Goal: Task Accomplishment & Management: Complete application form

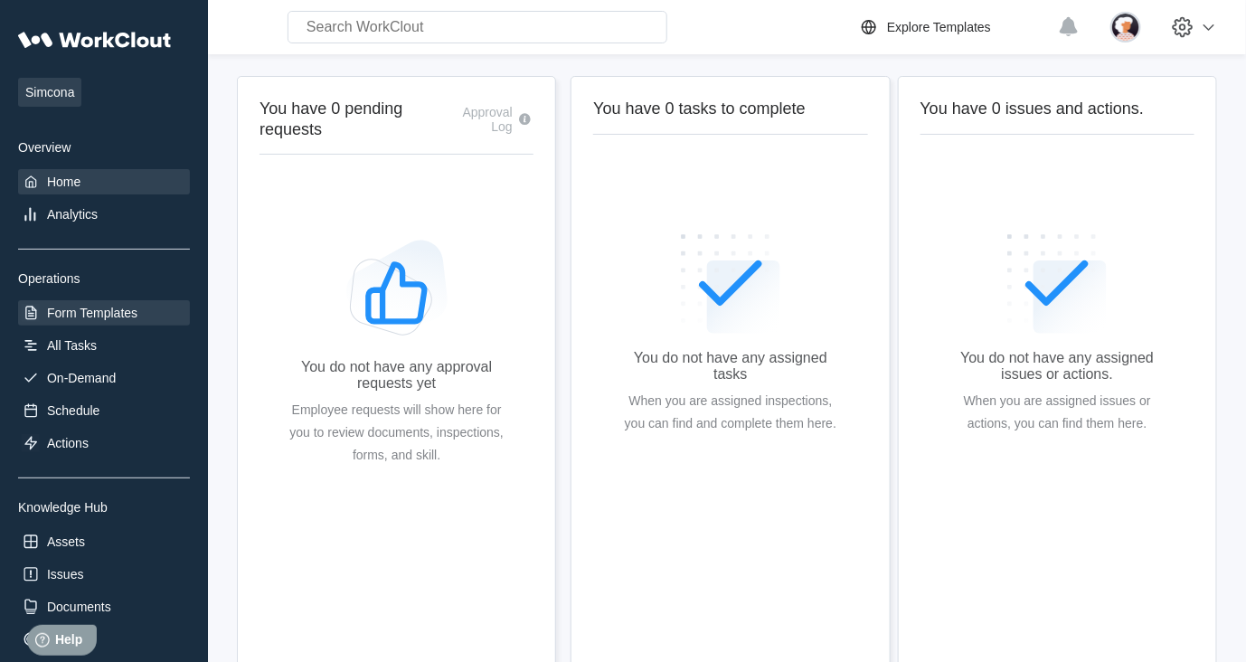
click at [52, 321] on div "Form Templates" at bounding box center [104, 312] width 172 height 25
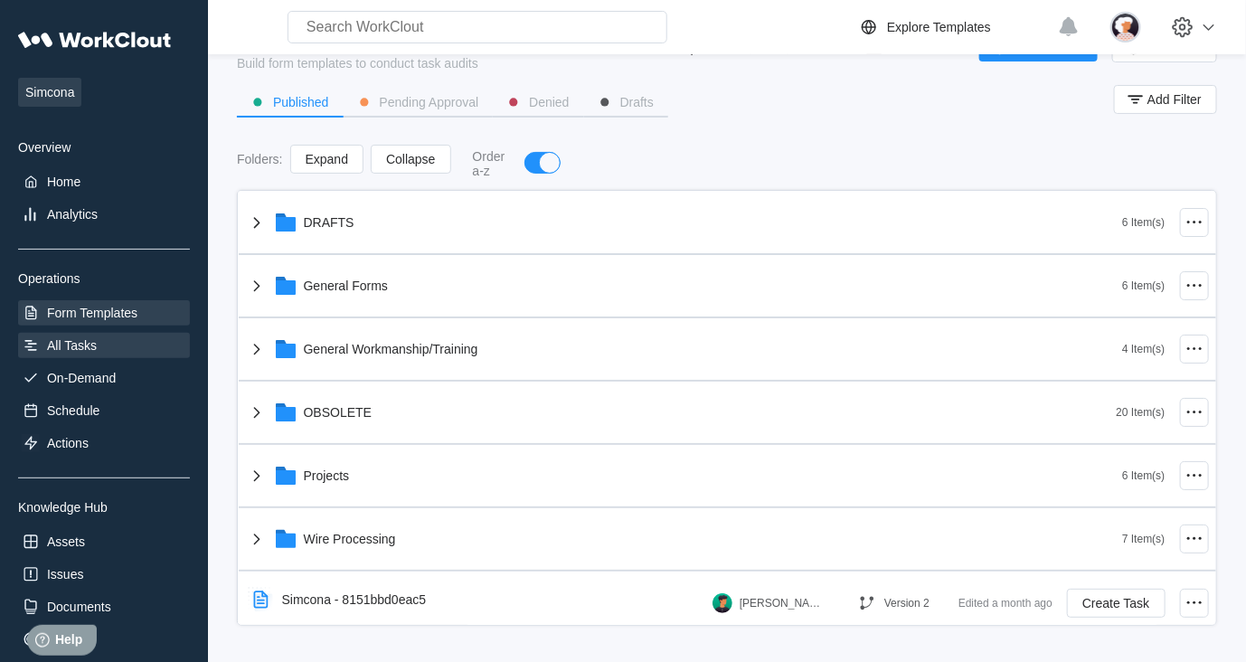
click at [68, 349] on div "All Tasks" at bounding box center [72, 345] width 50 height 14
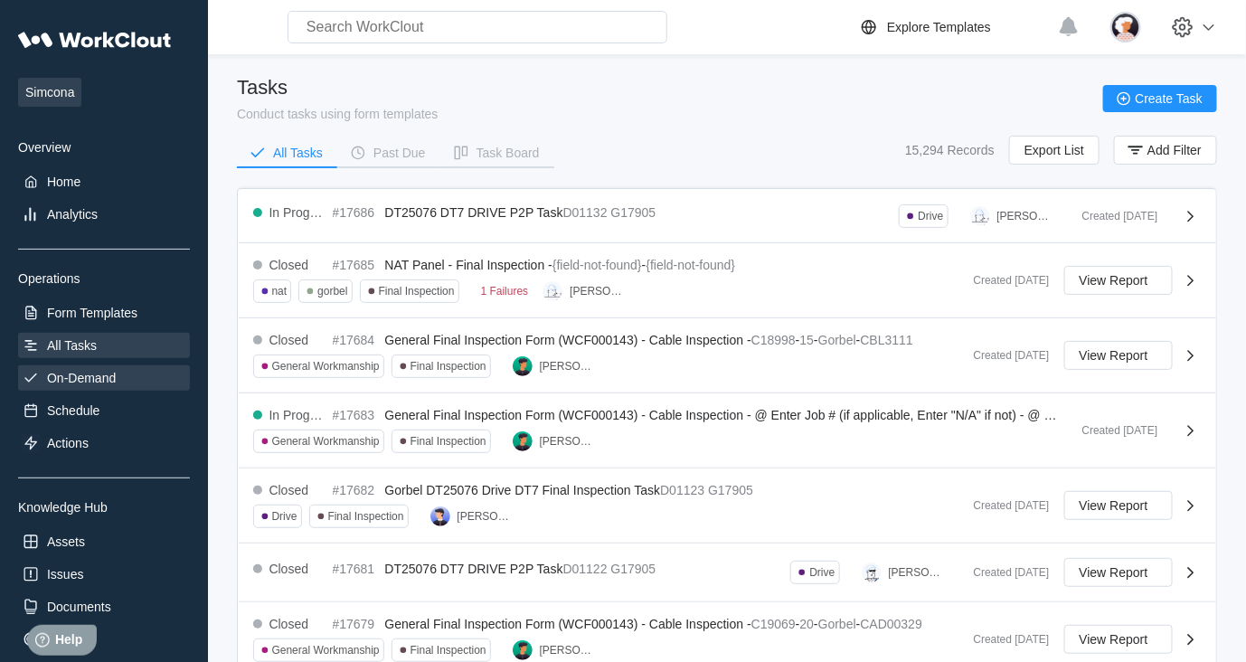
click at [30, 386] on icon at bounding box center [31, 378] width 18 height 18
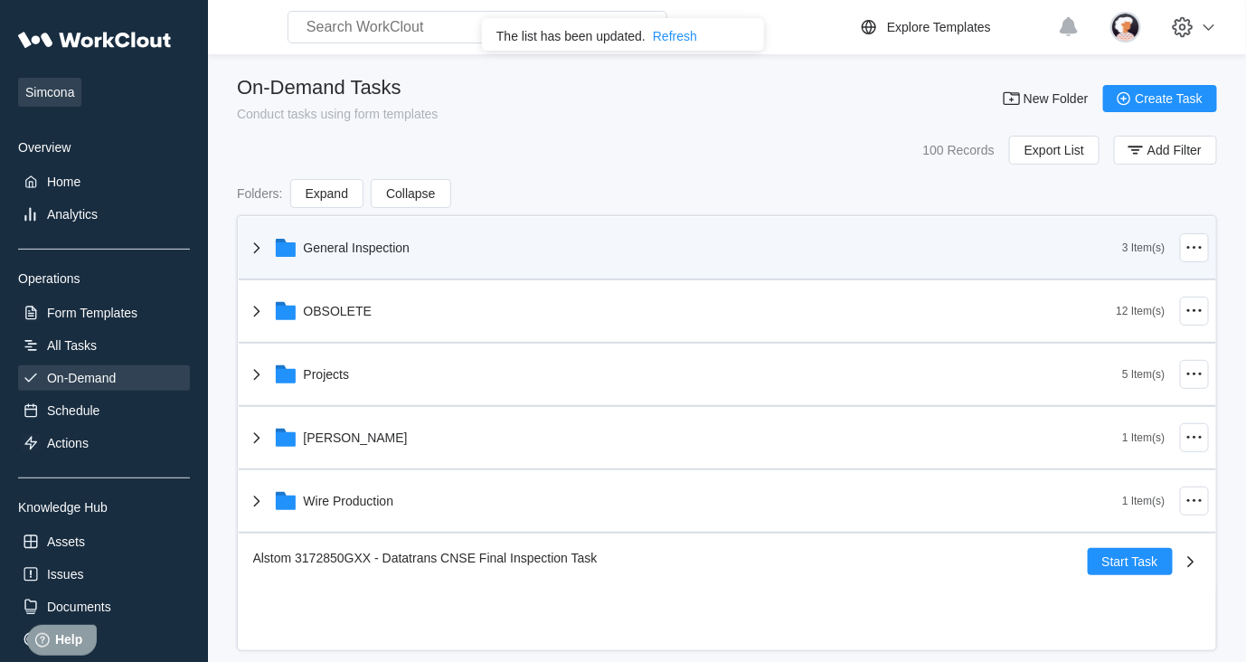
click at [260, 251] on icon at bounding box center [257, 248] width 22 height 22
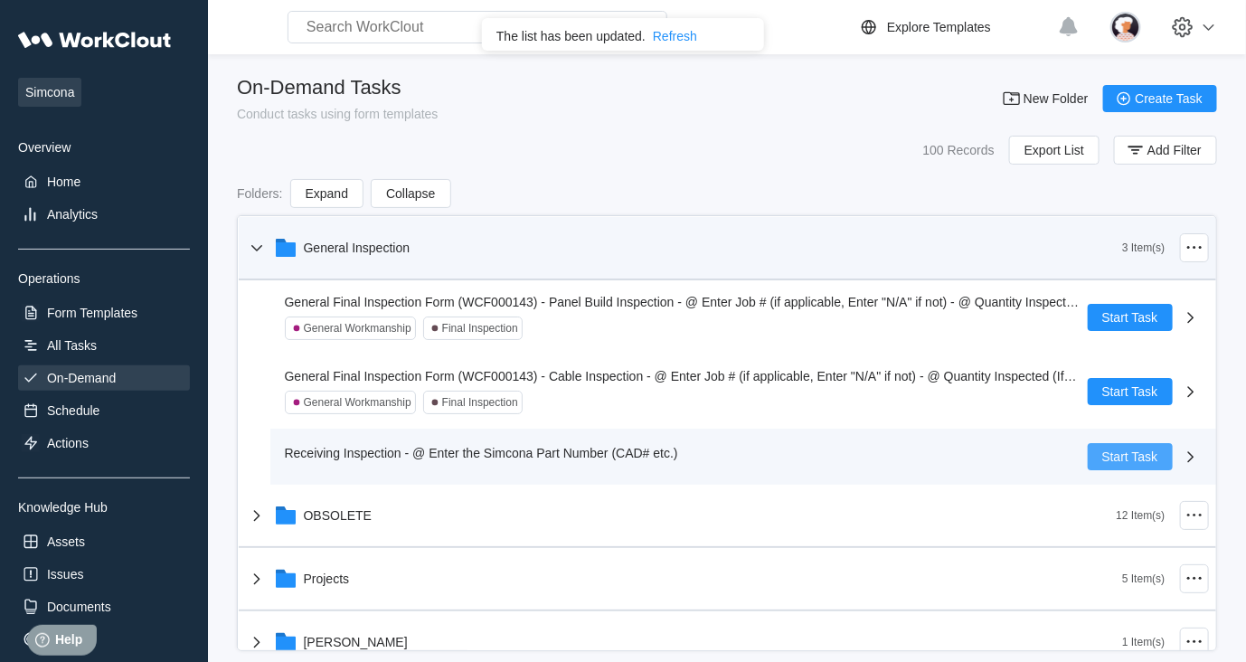
click at [1112, 466] on button "Start Task" at bounding box center [1130, 456] width 85 height 27
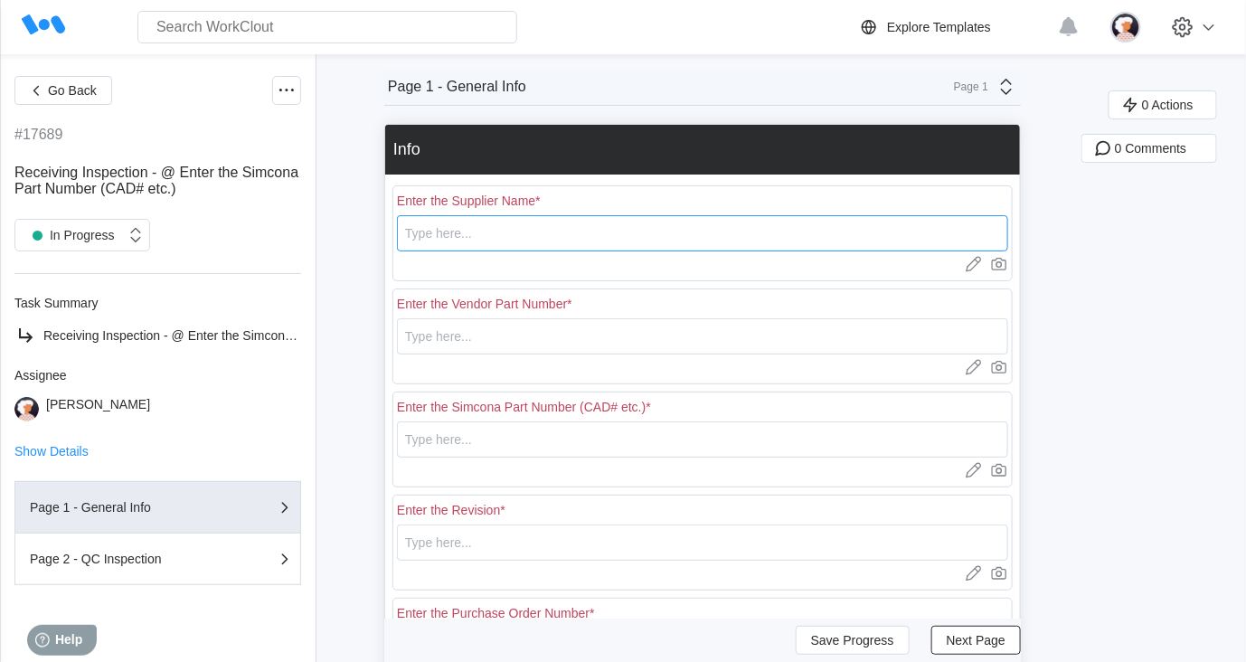
click at [467, 233] on input "text" at bounding box center [702, 233] width 611 height 36
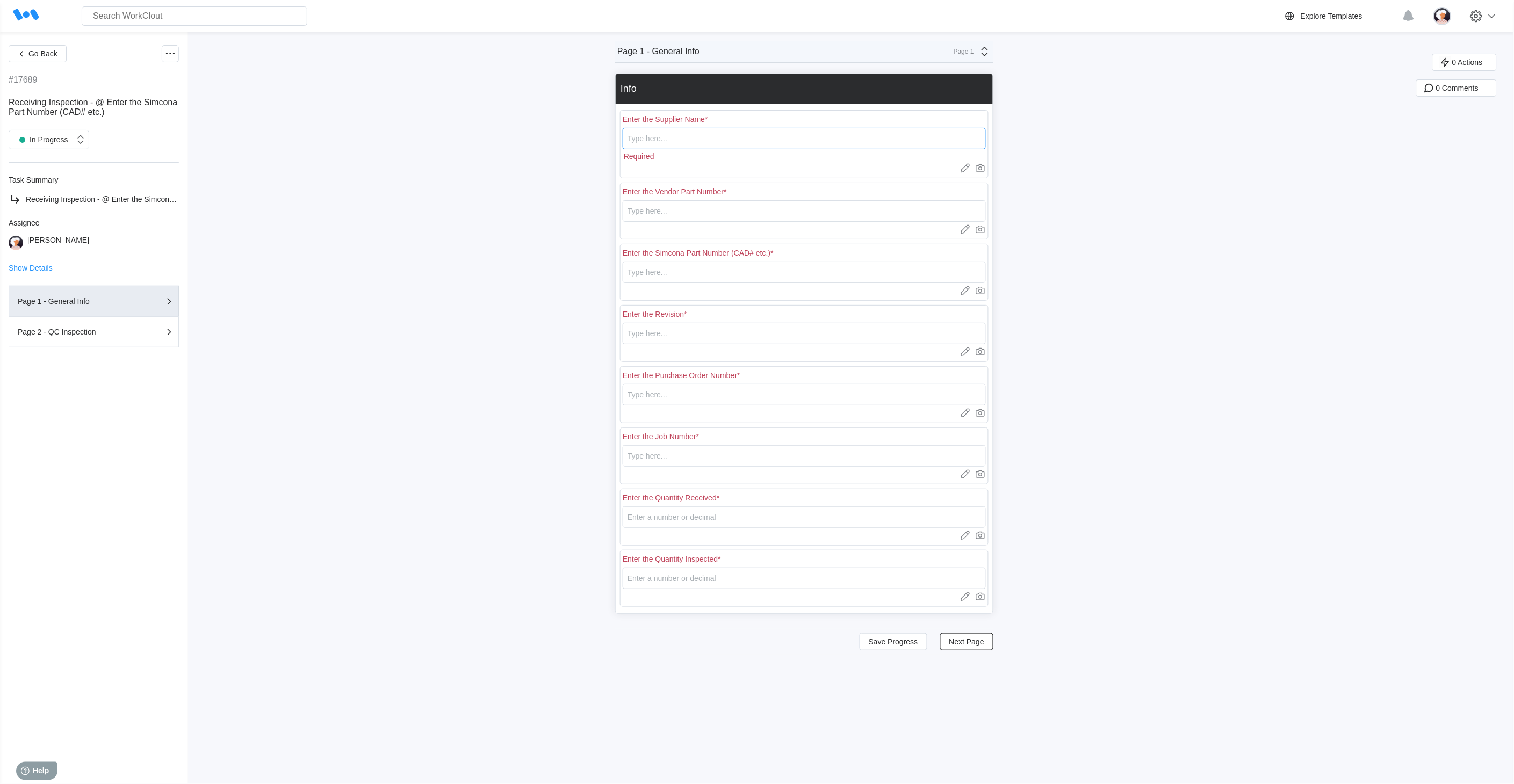
click at [716, 141] on input "text" at bounding box center [804, 138] width 363 height 21
type input "Boss"
click at [739, 197] on input "text" at bounding box center [804, 200] width 363 height 21
click at [640, 200] on input "text" at bounding box center [804, 200] width 363 height 21
drag, startPoint x: 710, startPoint y: 201, endPoint x: 605, endPoint y: 207, distance: 105.2
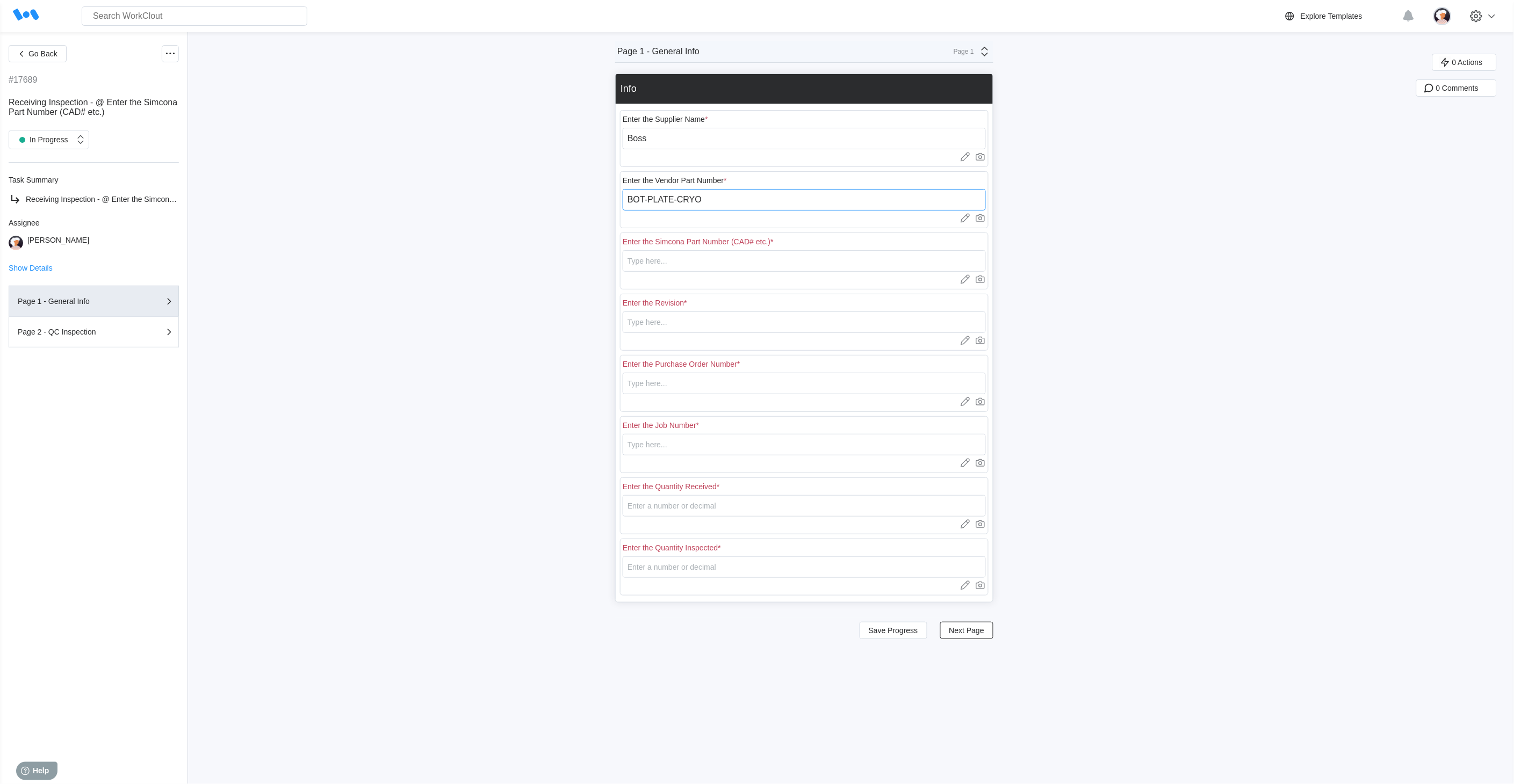
click at [605, 207] on div "Go Back #17689 Receiving Inspection - @ Enter the Simcona Part Number (CAD# etc…" at bounding box center [757, 408] width 1514 height 752
type input "BOT-PLATE-CRYO"
click at [664, 265] on input "text" at bounding box center [804, 261] width 363 height 21
paste input "BOT-PLATE-CRYO"
type input "BOT-PLATE-CRYO"
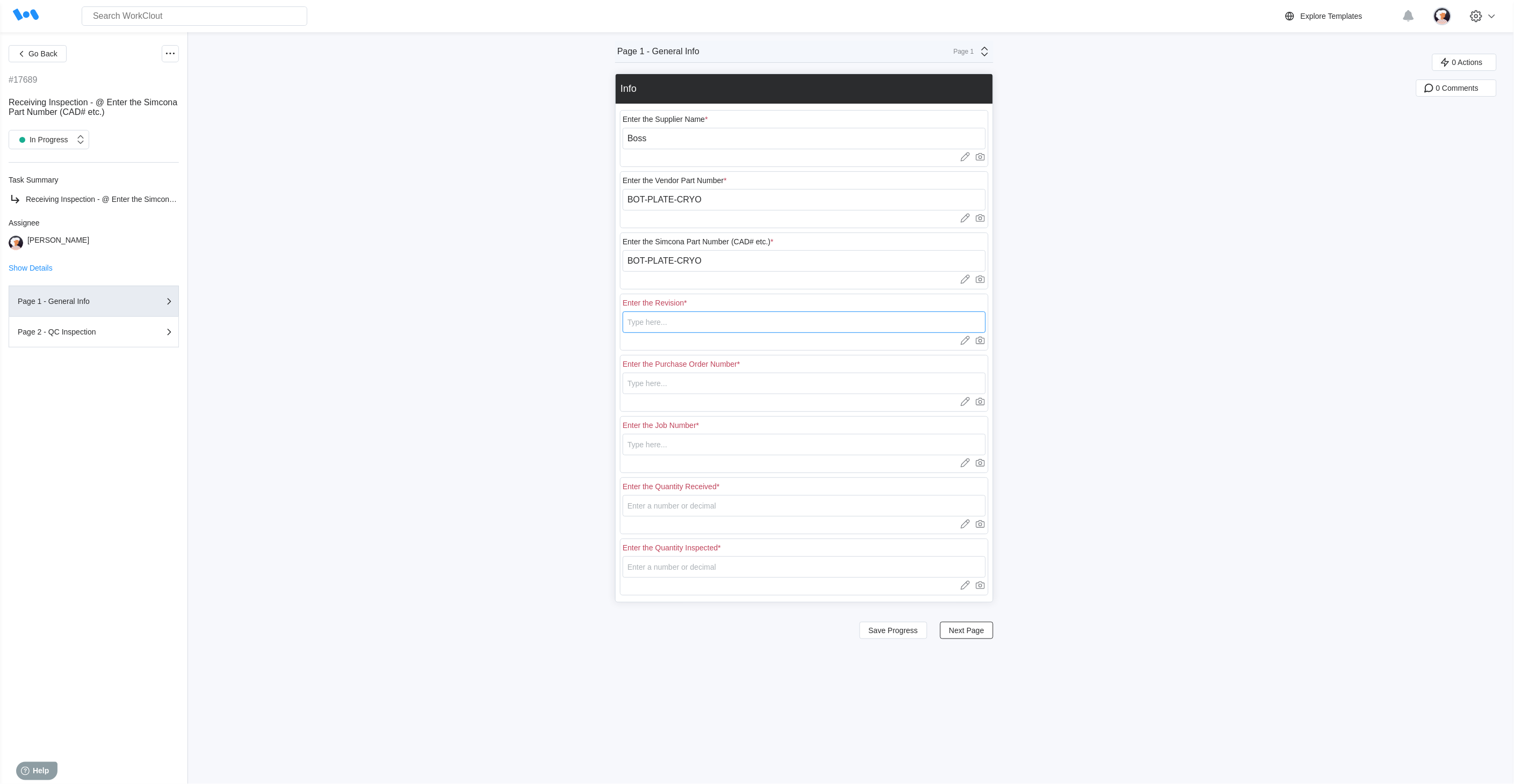
click at [669, 321] on input "text" at bounding box center [804, 323] width 363 height 21
type input "1"
click at [630, 393] on div "Enter the Purchase Order Number * Upload images or videos to this field Drag an…" at bounding box center [804, 384] width 368 height 57
click at [648, 385] on input "text" at bounding box center [804, 384] width 363 height 21
type input "18322"
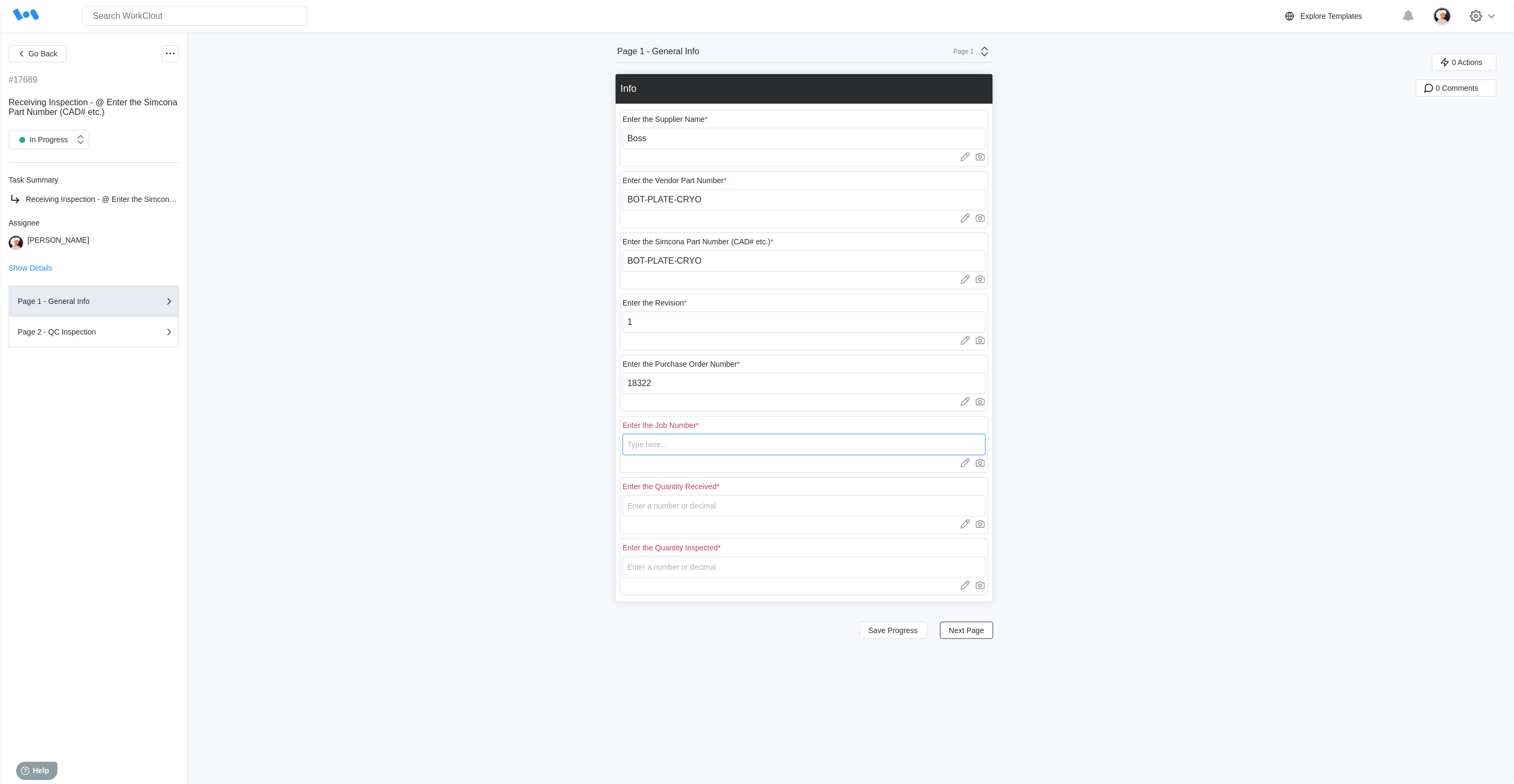
click at [652, 393] on input "text" at bounding box center [804, 445] width 363 height 21
type input "N/A"
click at [658, 393] on input "number" at bounding box center [804, 506] width 363 height 21
click at [739, 235] on div "Go Back #17689 Receiving Inspection - @ Enter the Simcona Part Number (CAD# etc…" at bounding box center [757, 408] width 1514 height 752
click at [692, 393] on input "number" at bounding box center [804, 506] width 363 height 21
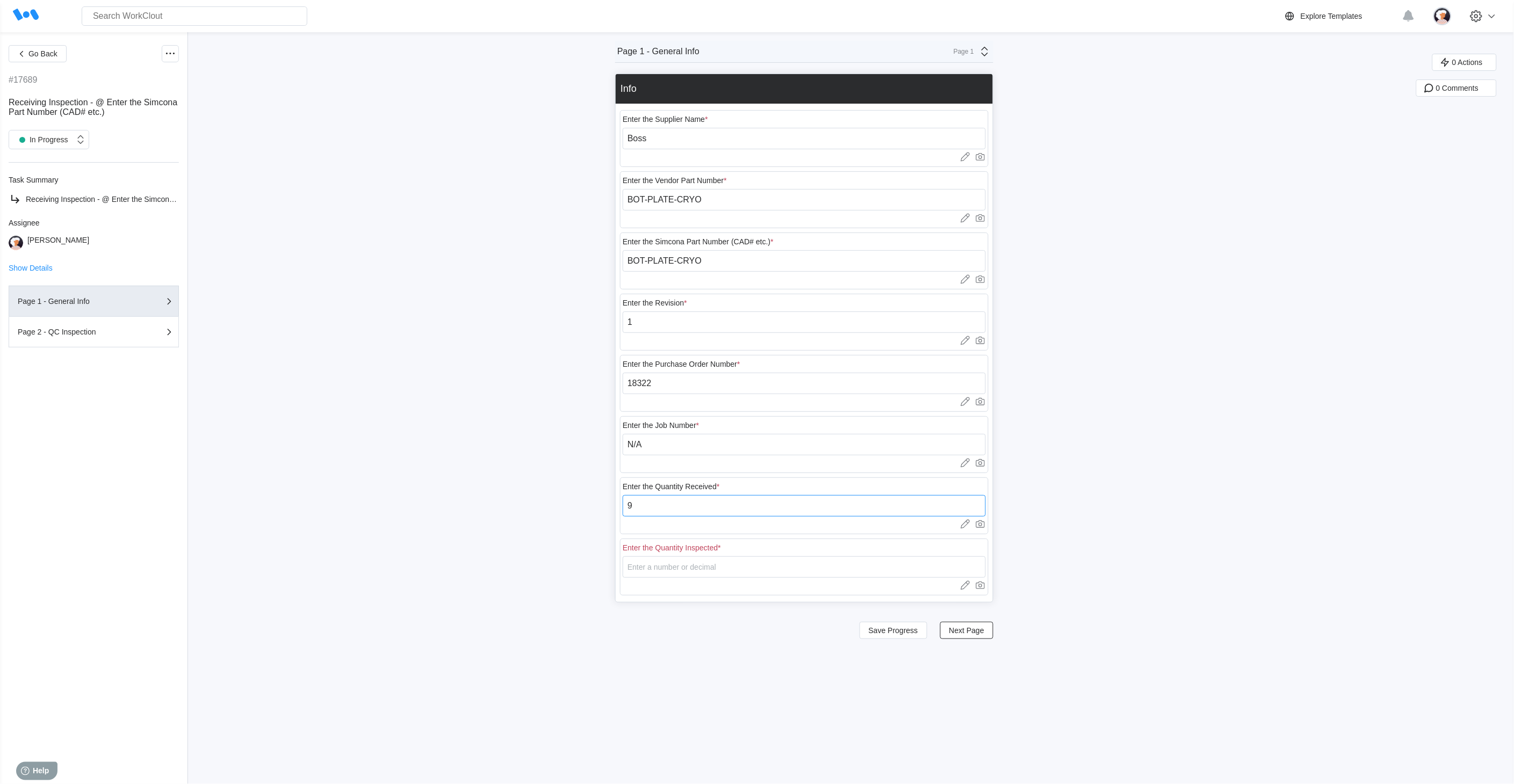
type input "9"
type input "3"
click at [739, 393] on span "Save Progress" at bounding box center [893, 630] width 49 height 8
click at [739, 393] on span "Next Page" at bounding box center [966, 630] width 35 height 8
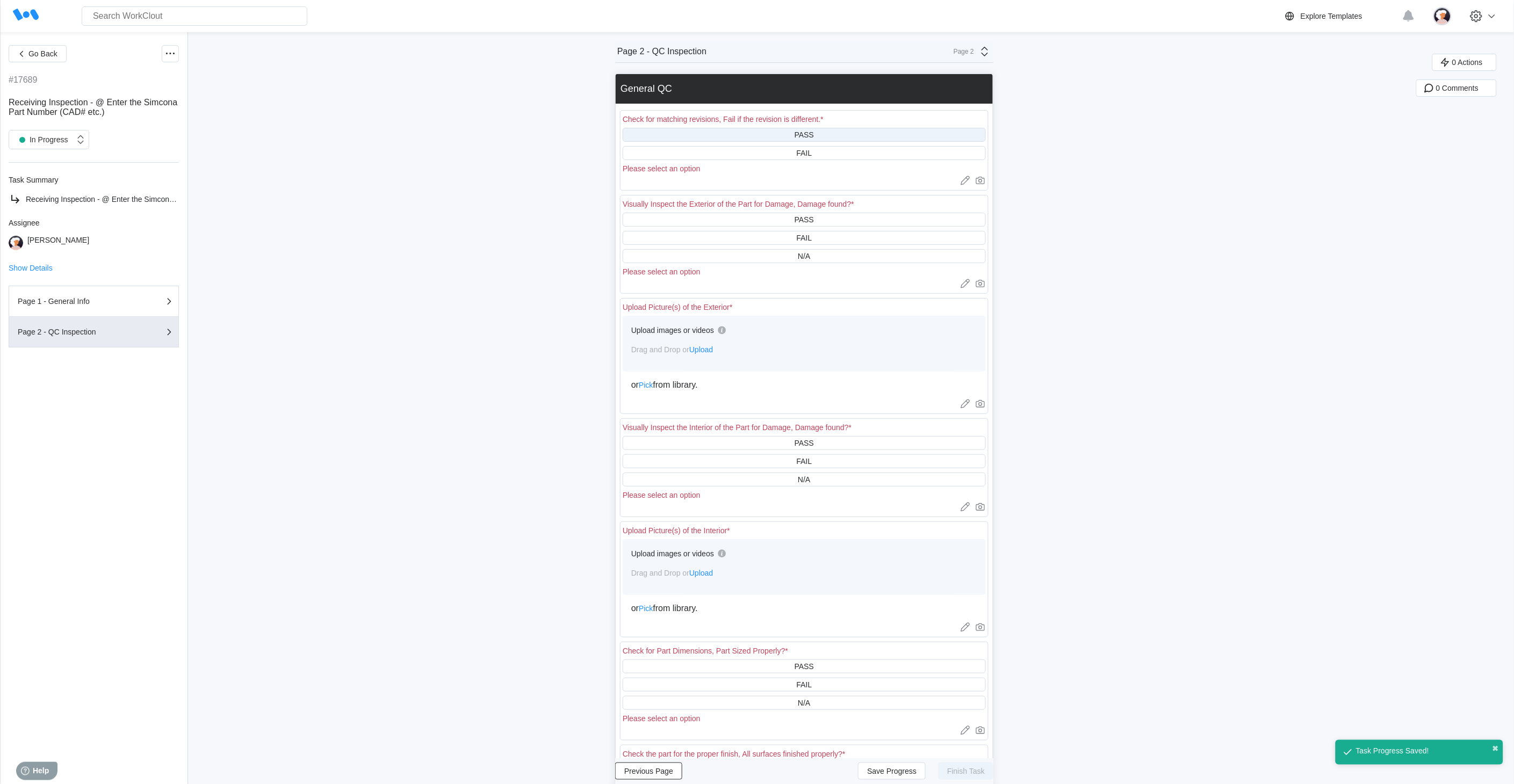
click at [739, 133] on div "PASS" at bounding box center [804, 135] width 363 height 14
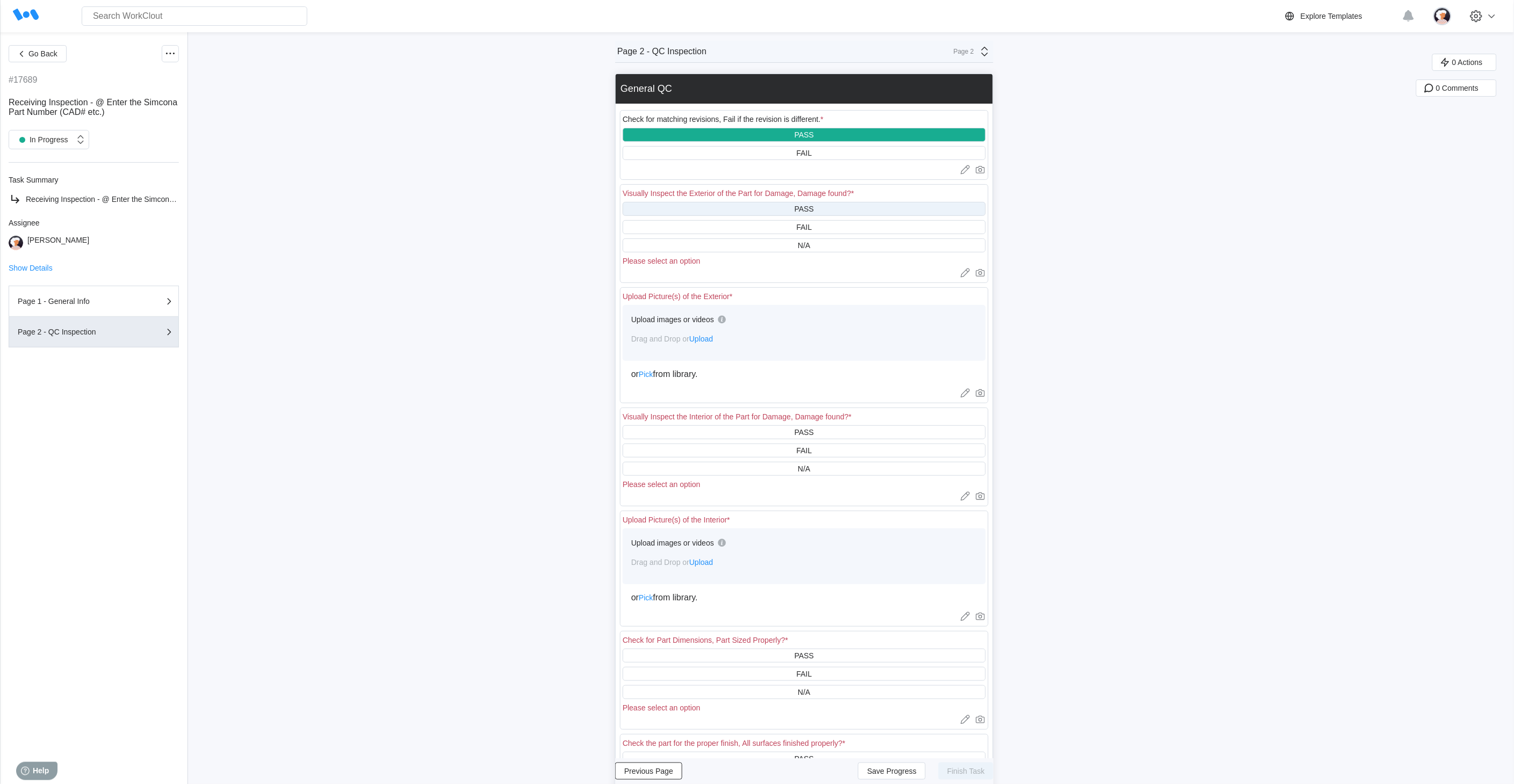
click at [739, 210] on div "PASS" at bounding box center [804, 209] width 363 height 14
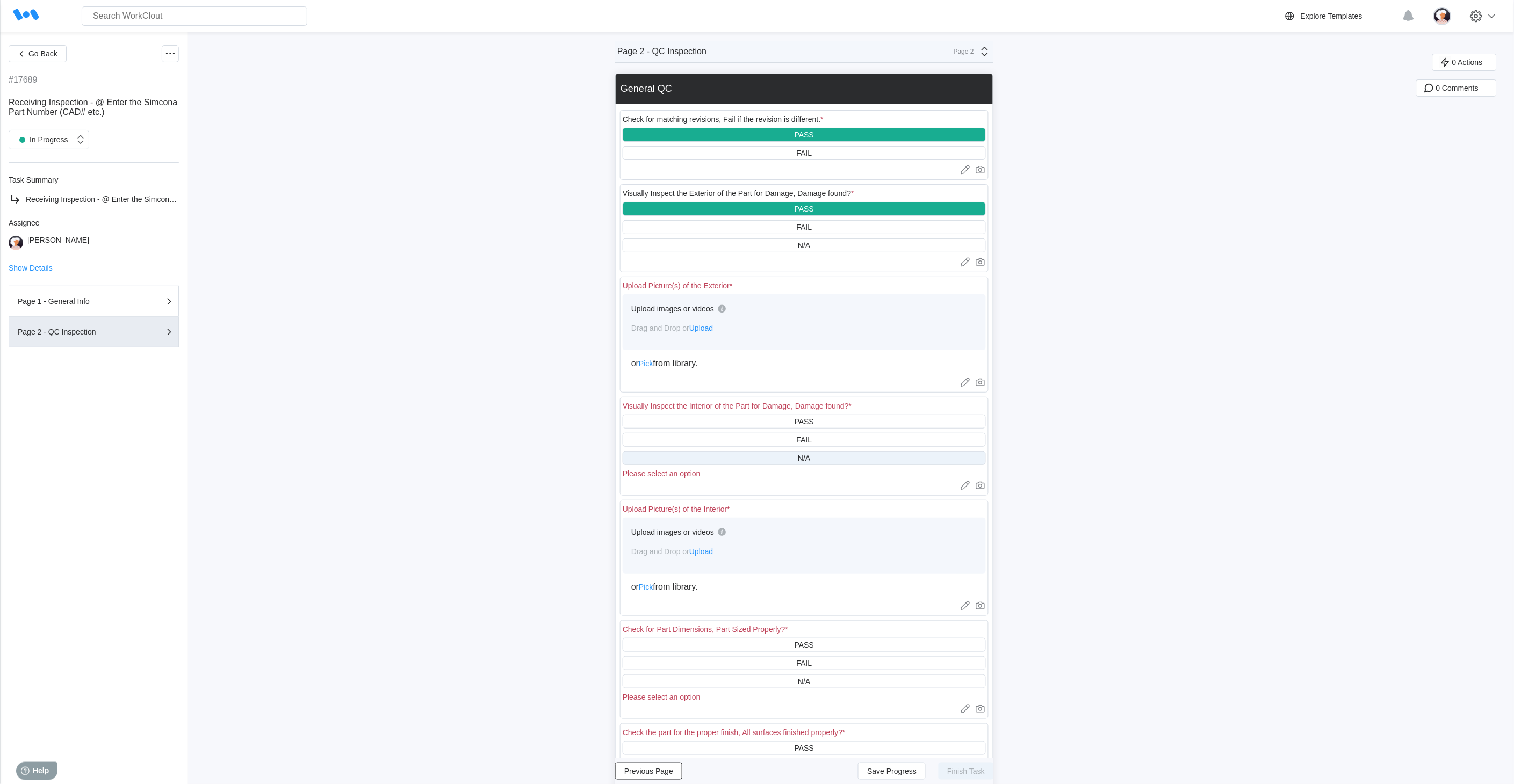
click at [739, 393] on div "N/A" at bounding box center [804, 459] width 363 height 14
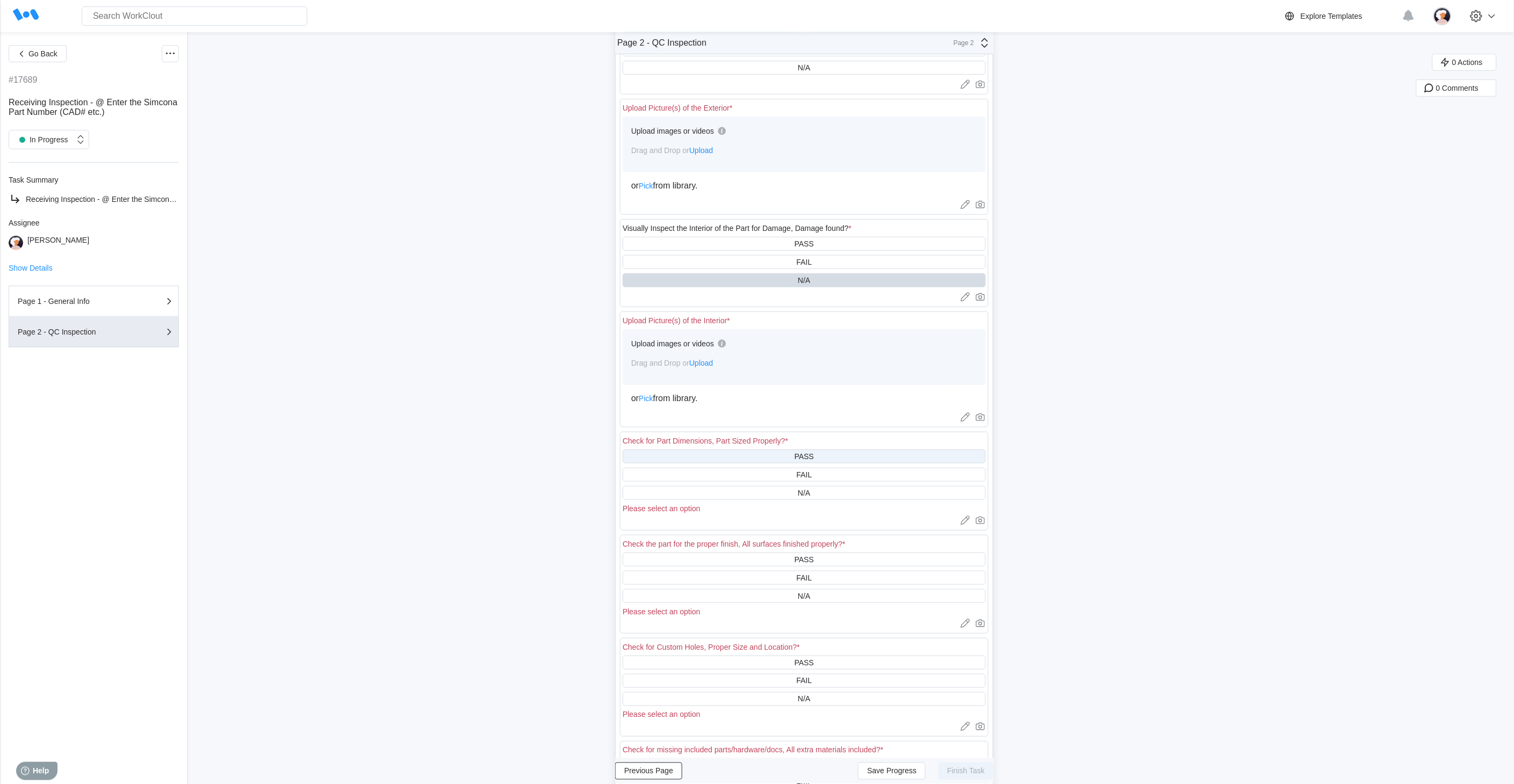
scroll to position [179, 0]
click at [739, 393] on div "PASS" at bounding box center [804, 456] width 363 height 14
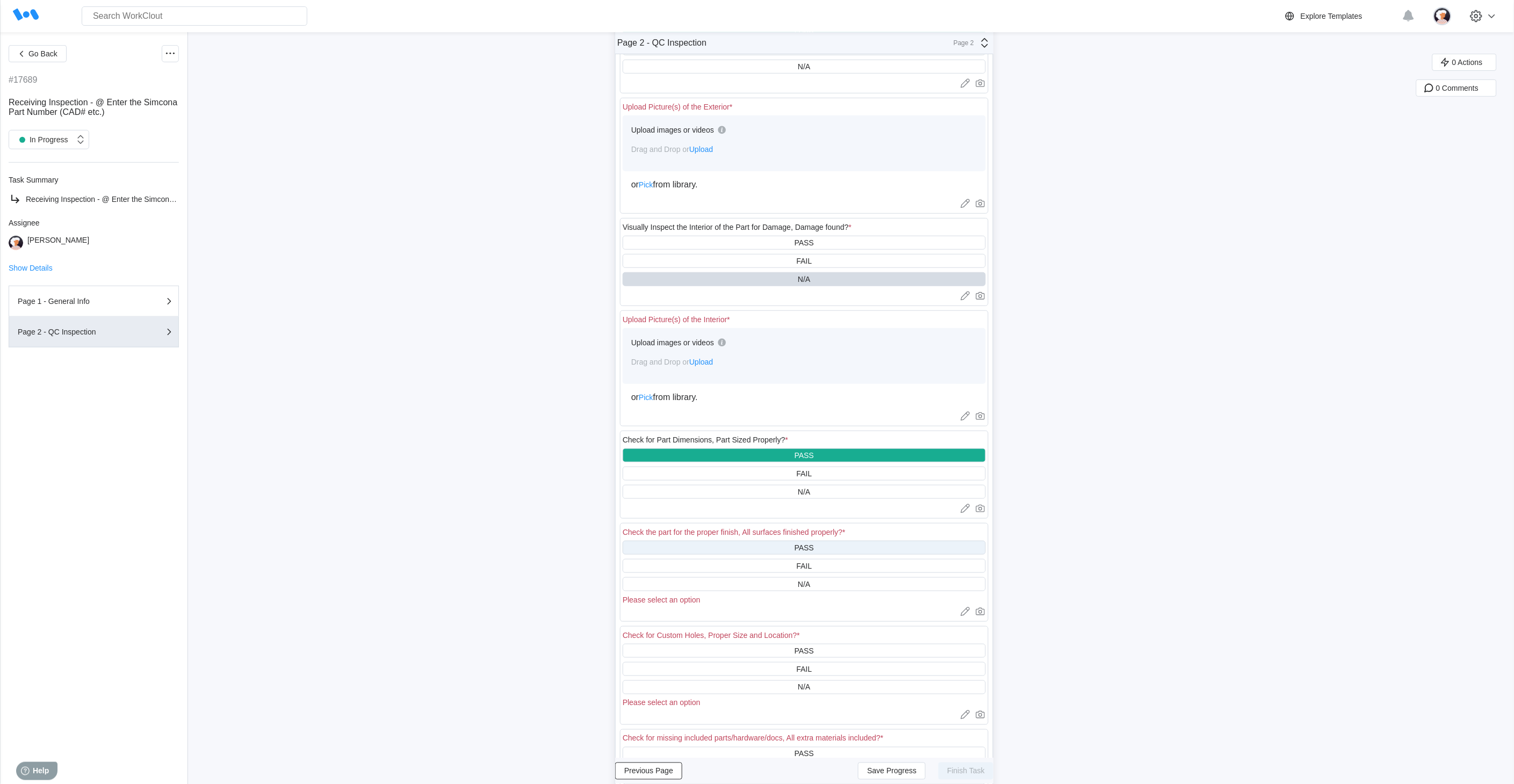
click at [739, 393] on div "PASS" at bounding box center [804, 548] width 363 height 14
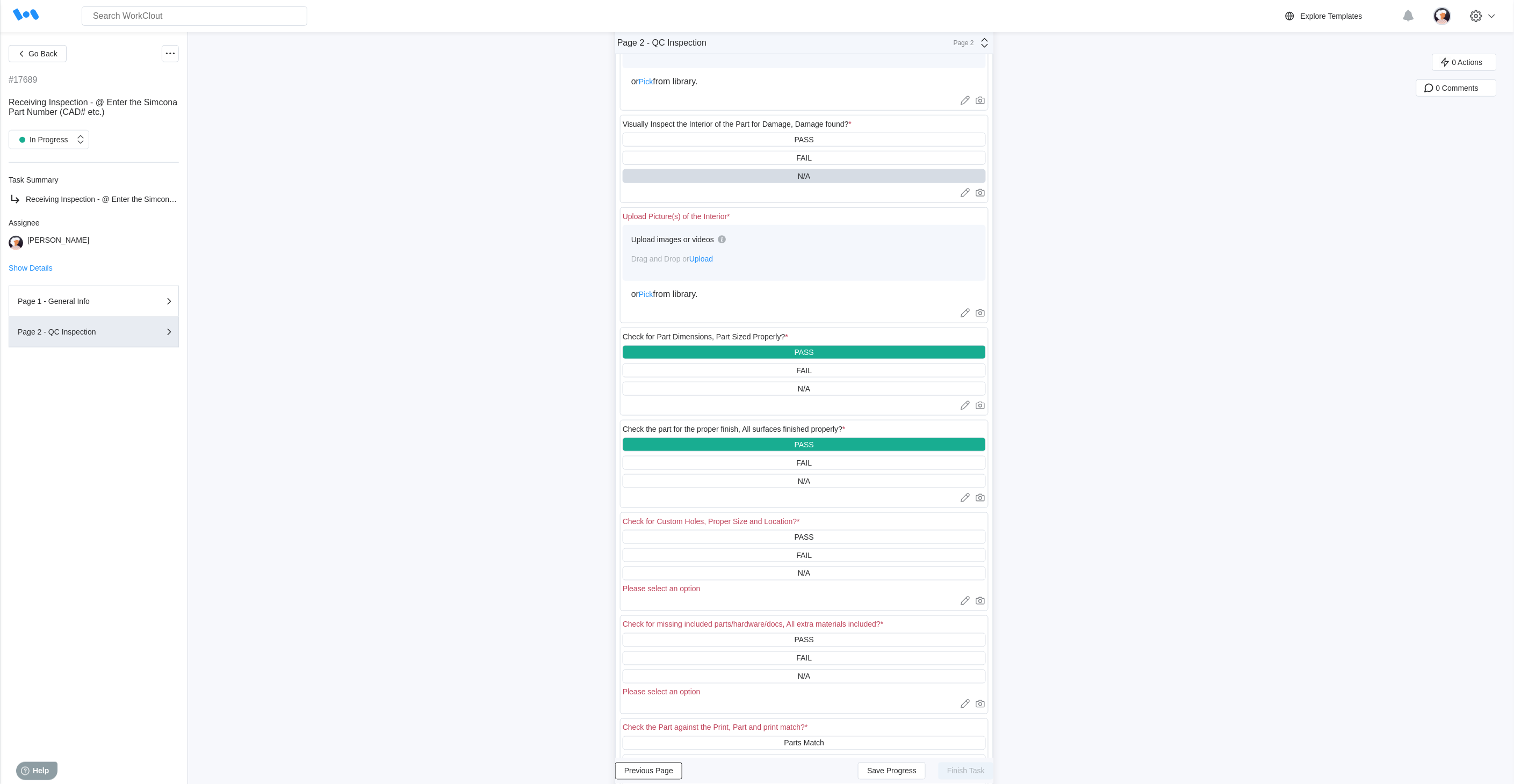
scroll to position [298, 0]
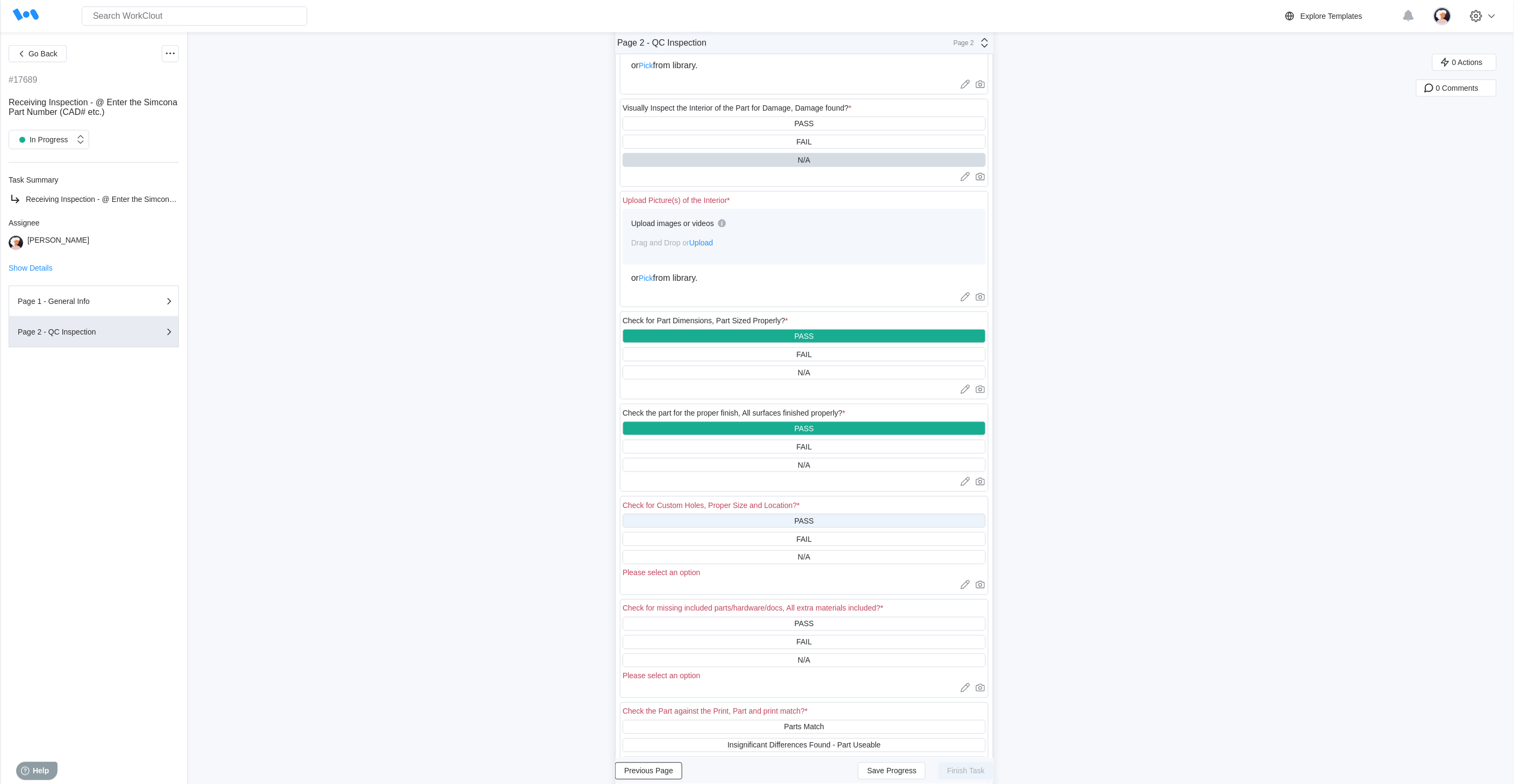
click at [739, 393] on div "PASS" at bounding box center [804, 521] width 363 height 14
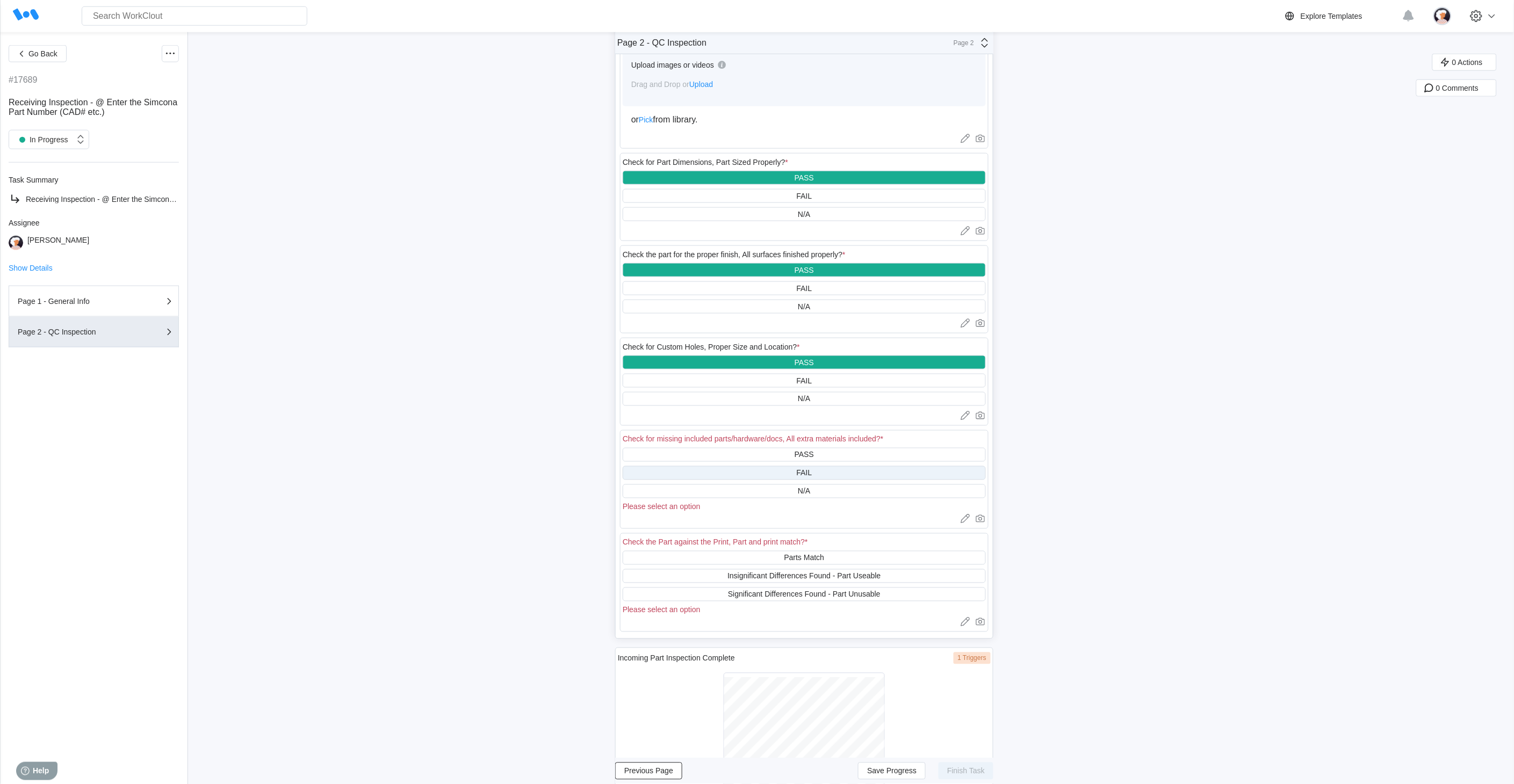
scroll to position [477, 0]
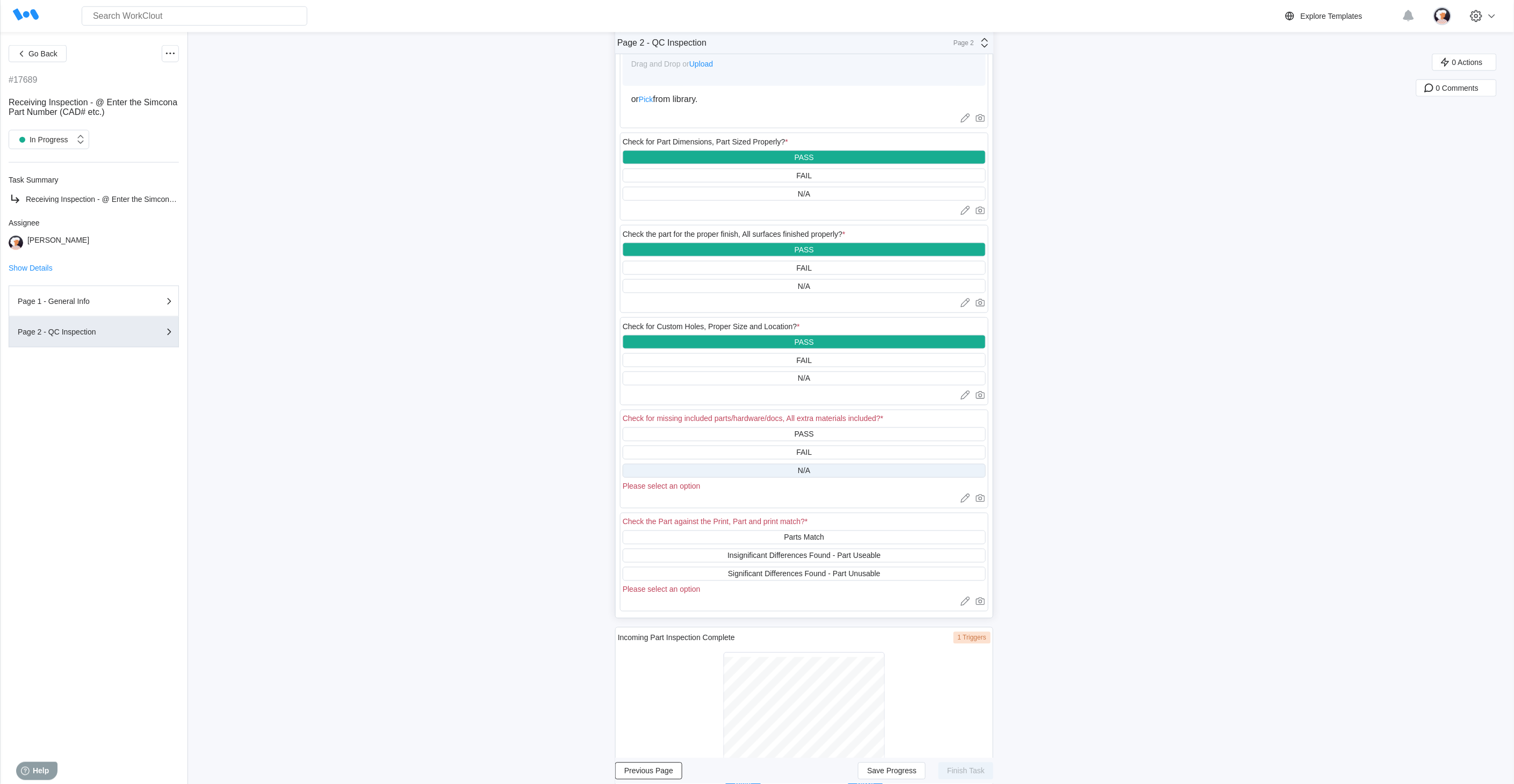
click at [739, 393] on div "N/A" at bounding box center [804, 471] width 363 height 14
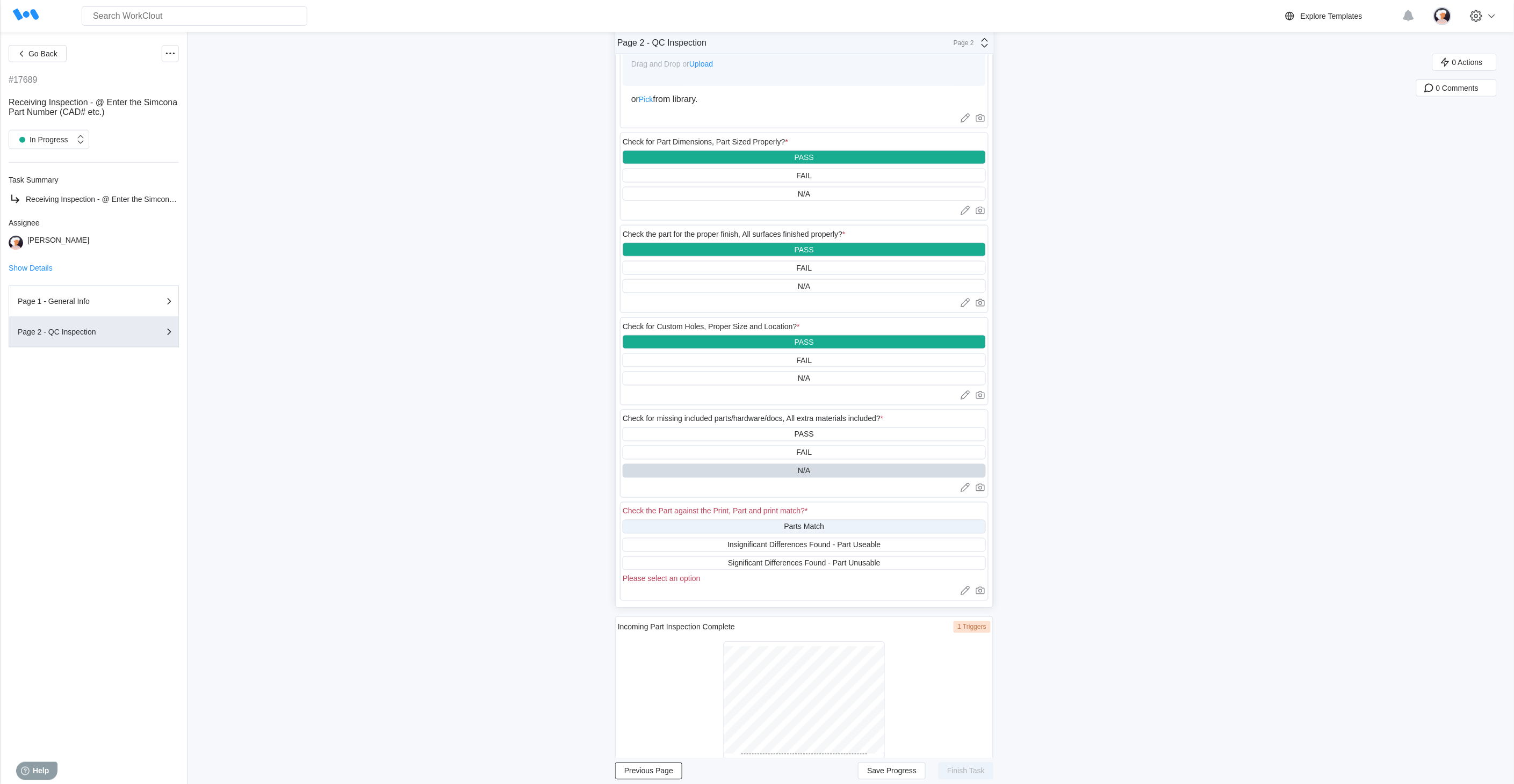
click at [739, 393] on div "Parts Match" at bounding box center [804, 527] width 363 height 14
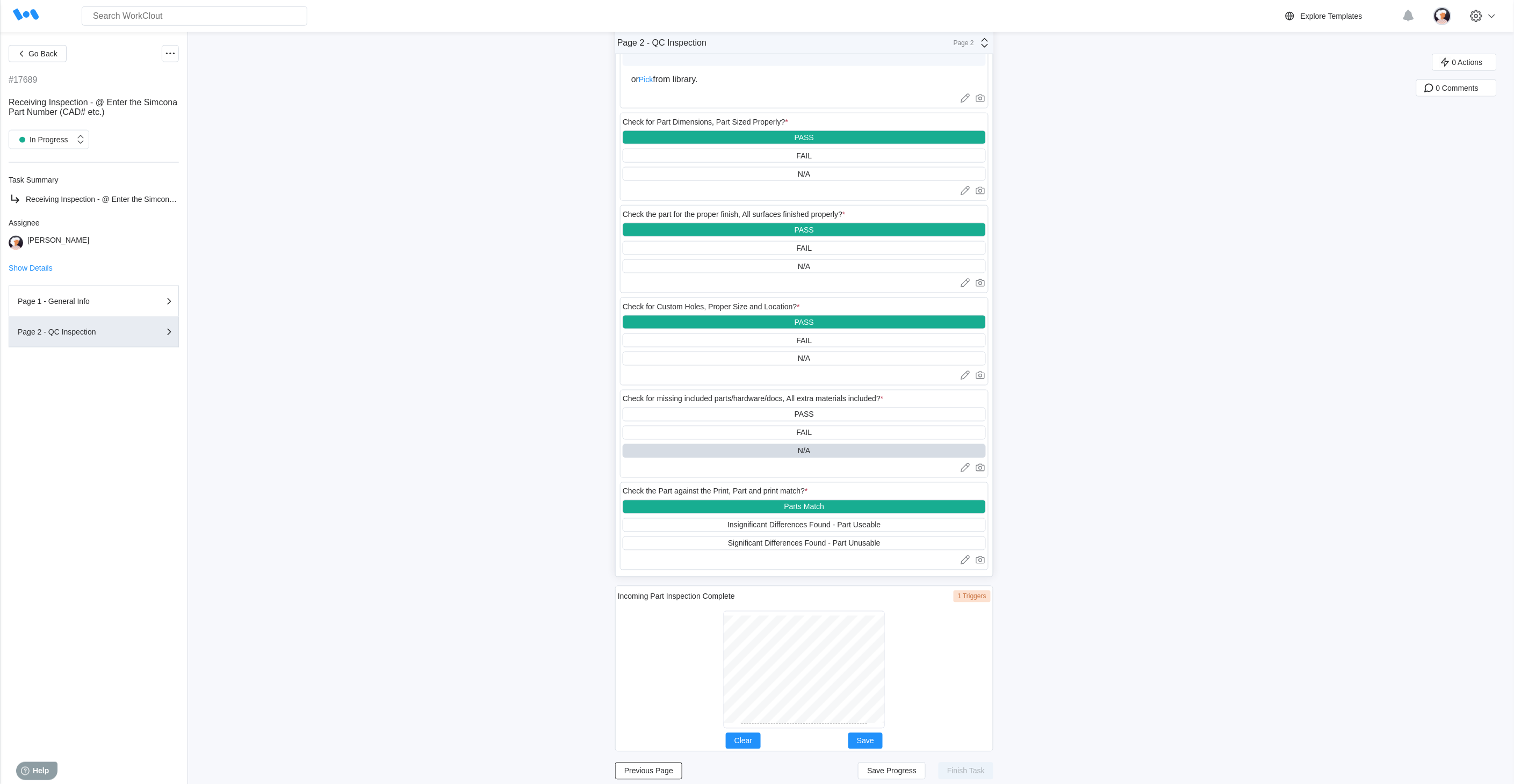
scroll to position [507, 0]
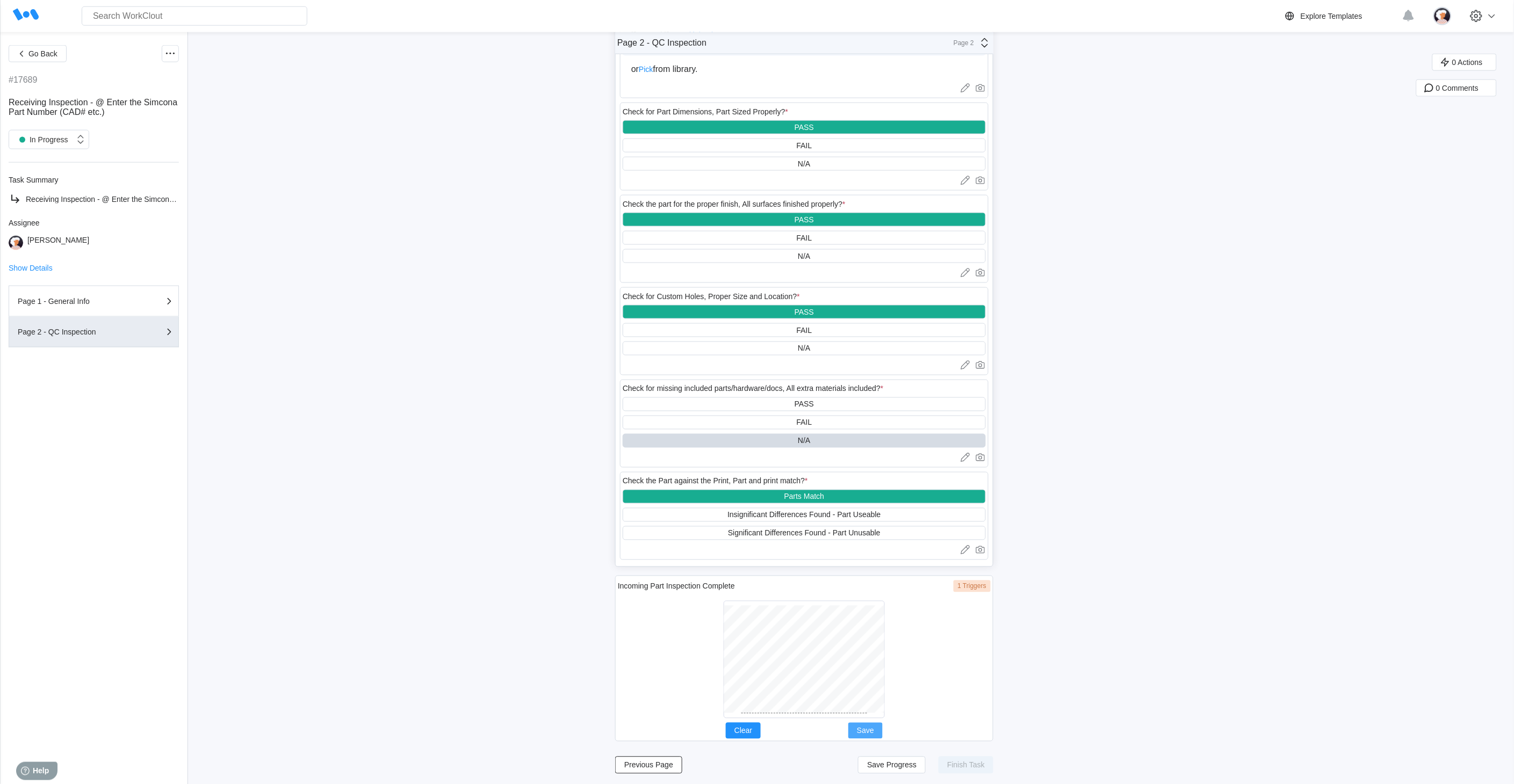
click at [739, 393] on button "Save" at bounding box center [865, 731] width 34 height 16
click at [739, 393] on span "Save Progress" at bounding box center [892, 765] width 49 height 8
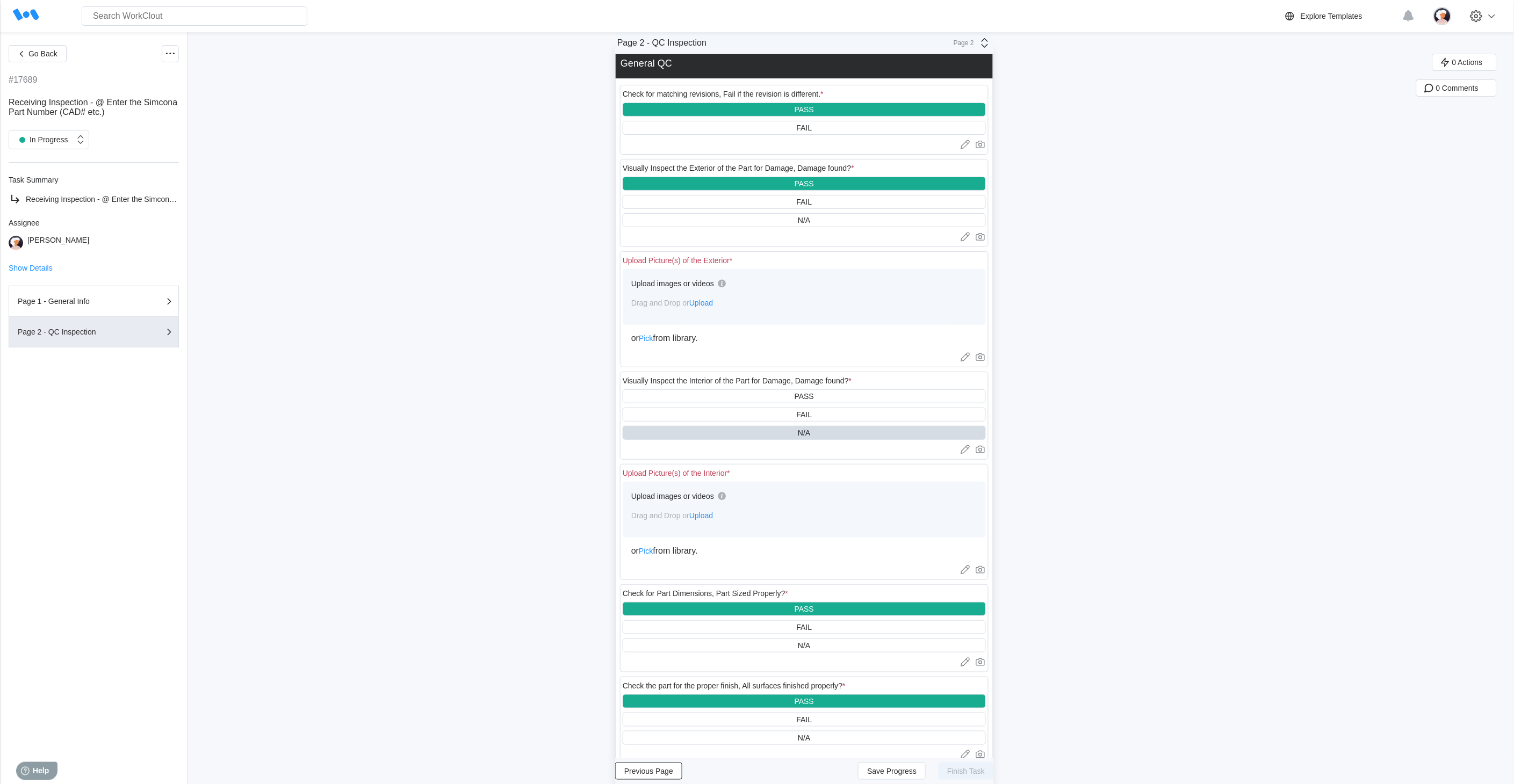
scroll to position [0, 0]
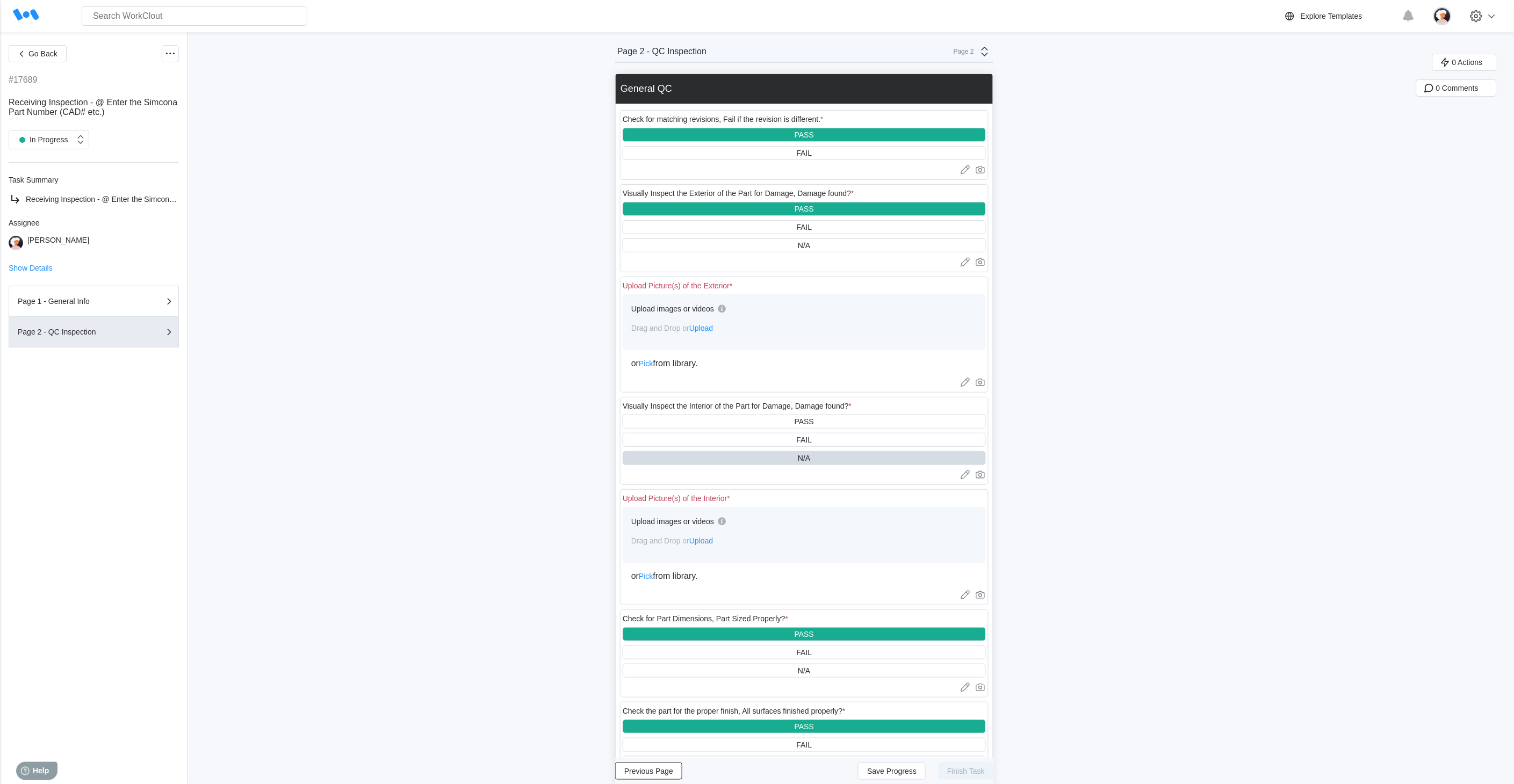
click at [707, 331] on span "Upload" at bounding box center [701, 328] width 24 height 8
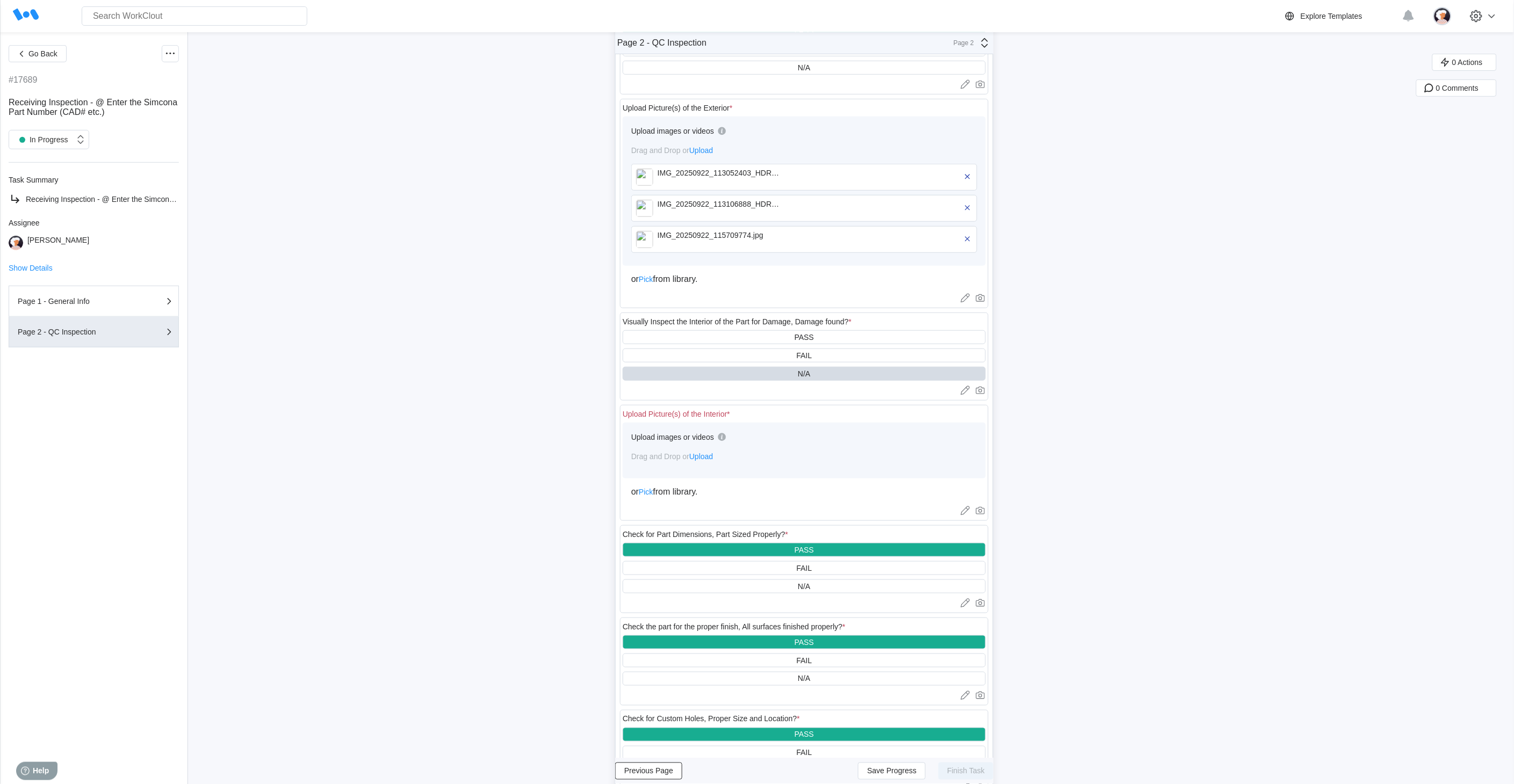
scroll to position [179, 0]
click at [705, 393] on span "Upload" at bounding box center [701, 456] width 24 height 8
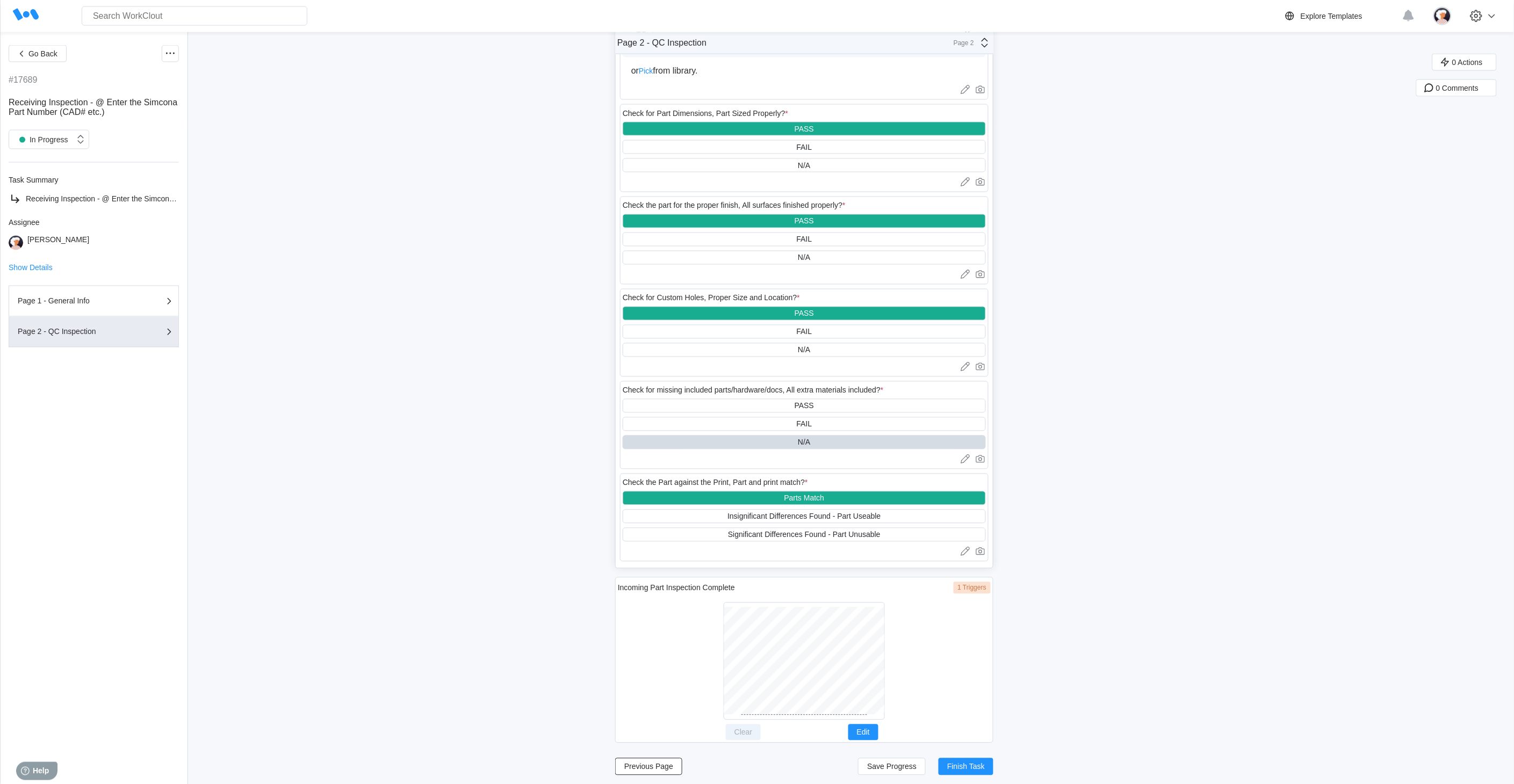
scroll to position [663, 0]
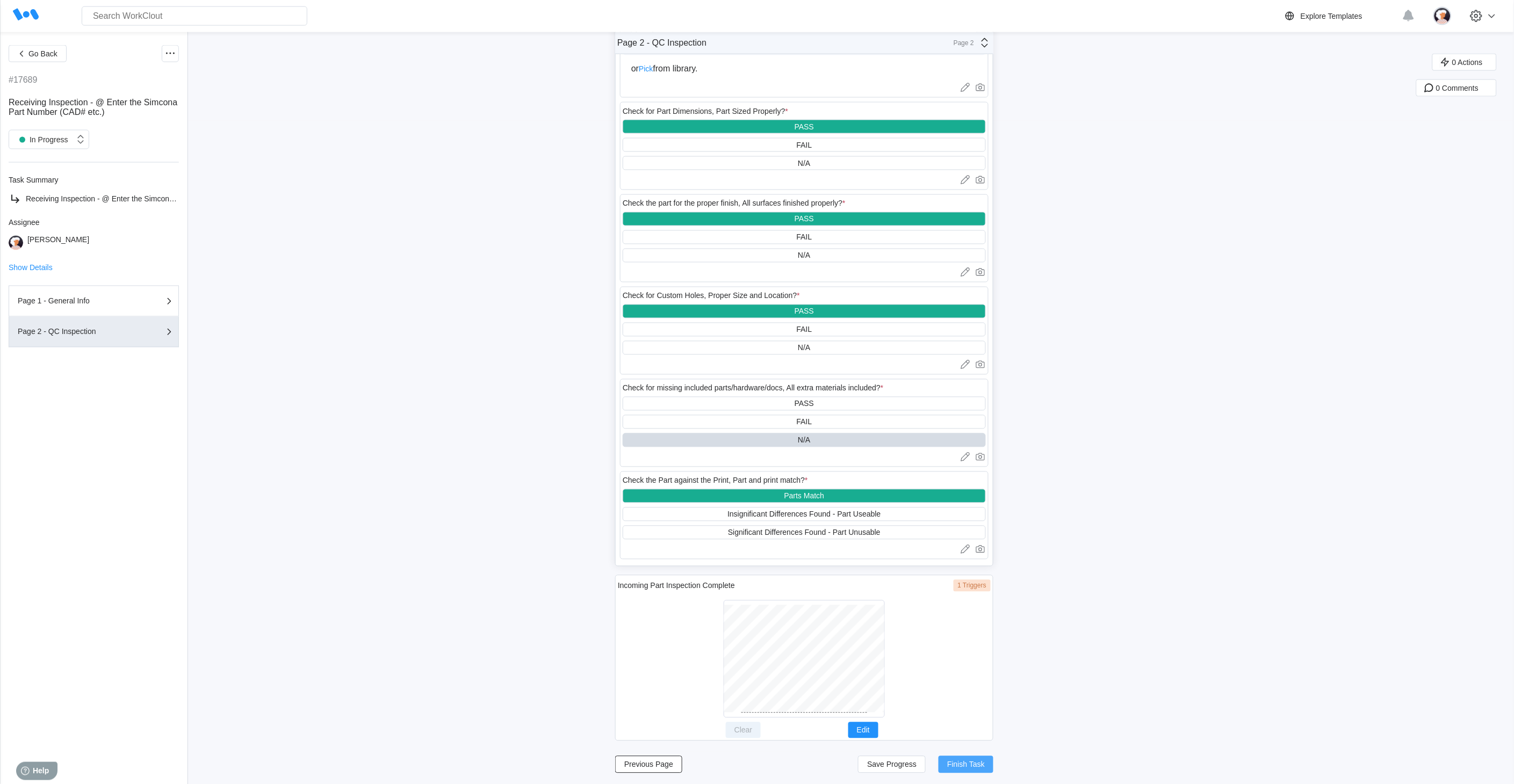
click at [739, 393] on span "Finish Task" at bounding box center [965, 765] width 37 height 8
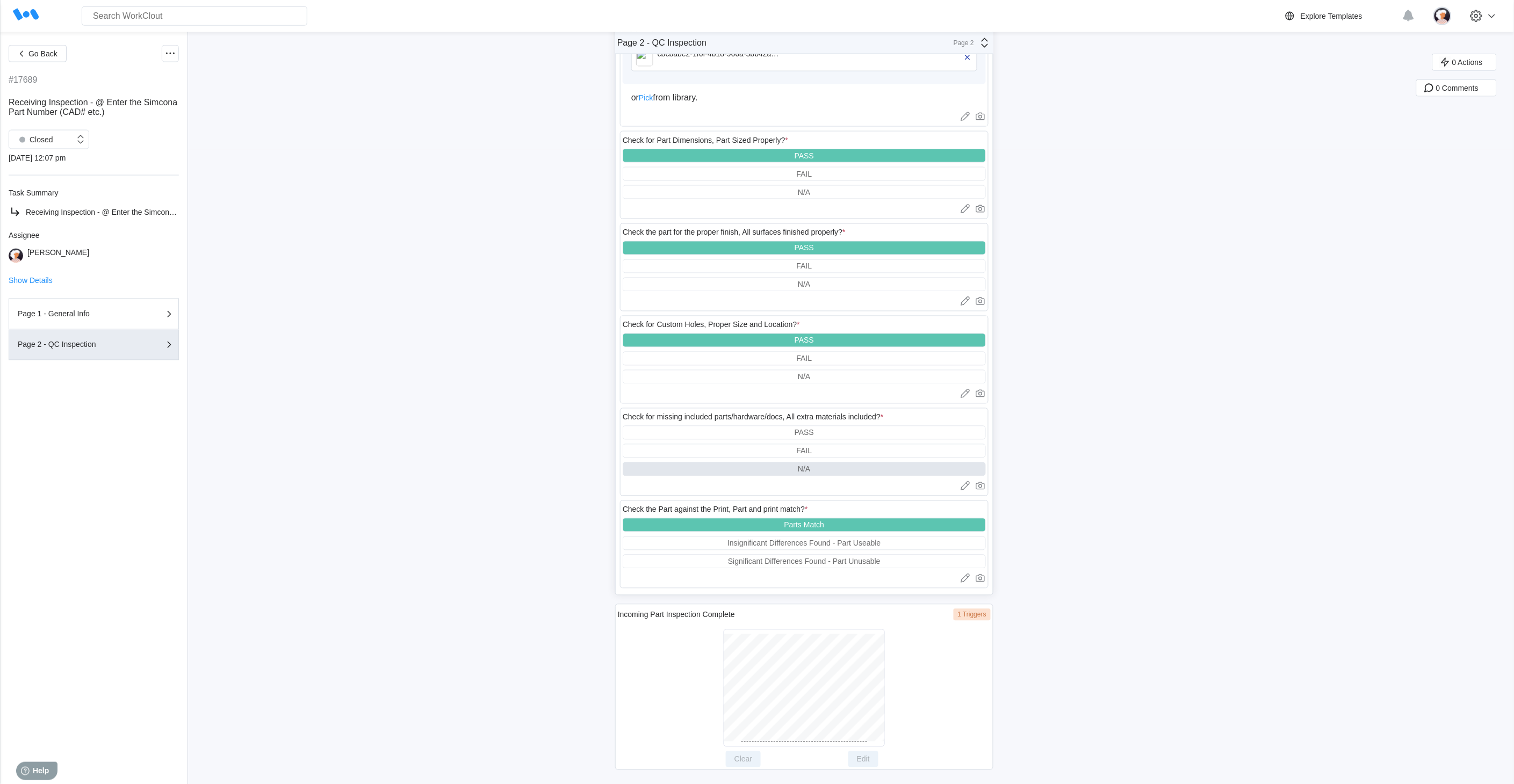
scroll to position [637, 0]
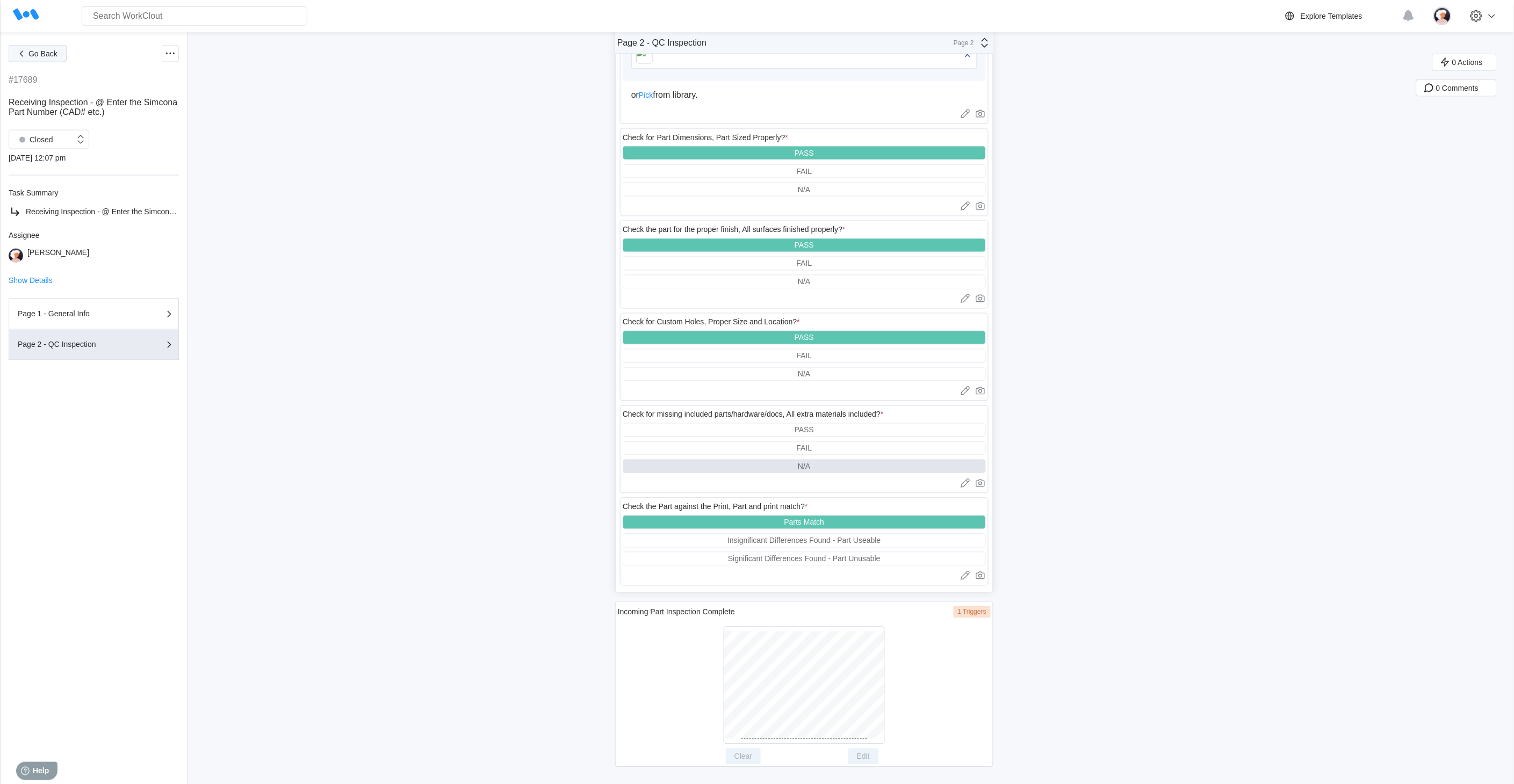
click at [34, 58] on button "Go Back" at bounding box center [37, 53] width 58 height 17
